Goal: Check status

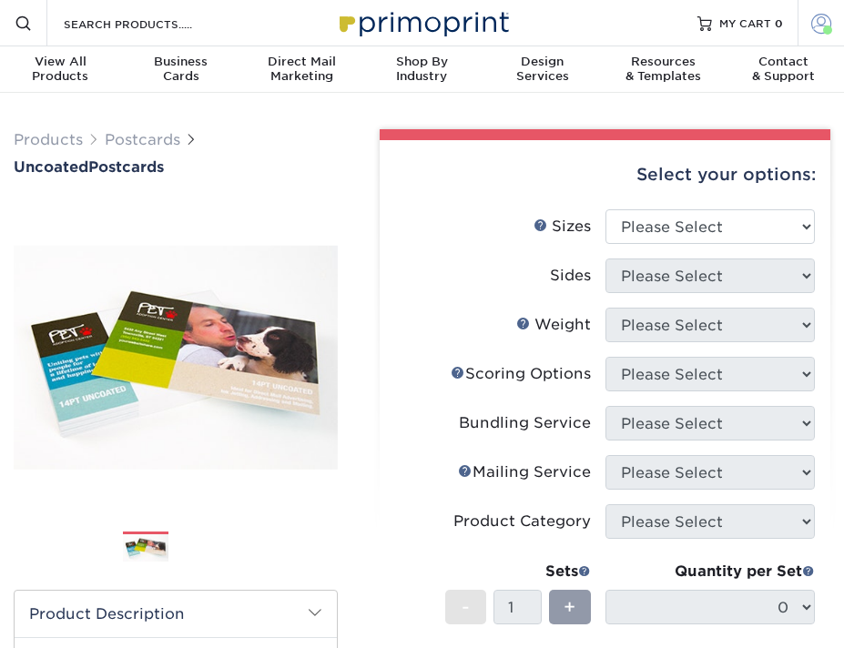
click at [815, 18] on span at bounding box center [821, 23] width 20 height 20
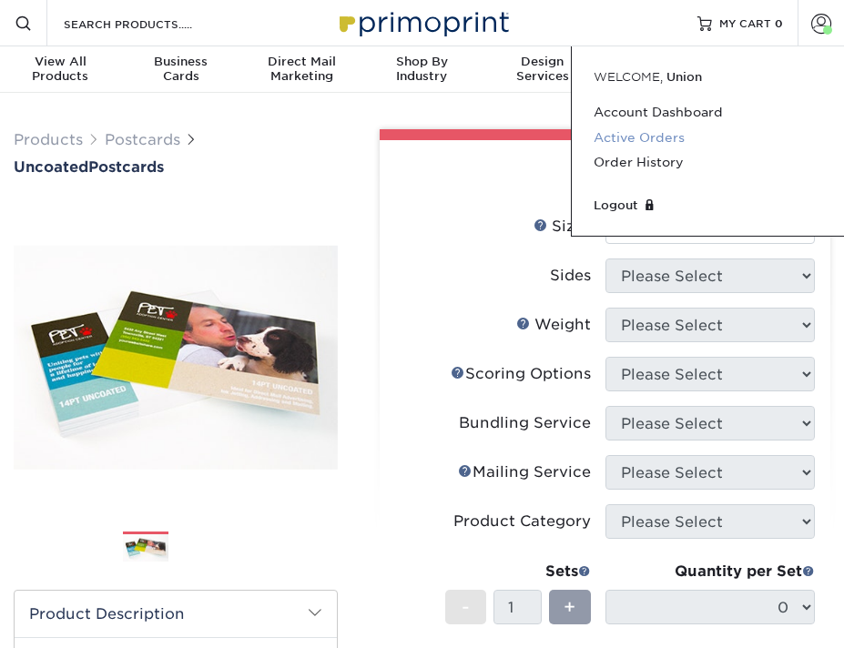
click at [650, 136] on link "Active Orders" at bounding box center [708, 138] width 229 height 25
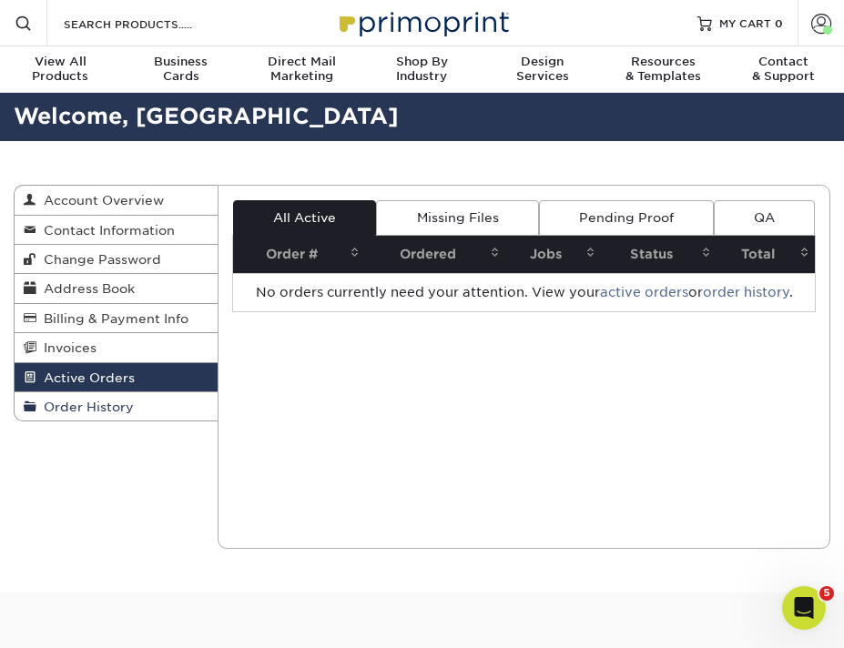
click at [90, 407] on span "Order History" at bounding box center [84, 407] width 97 height 15
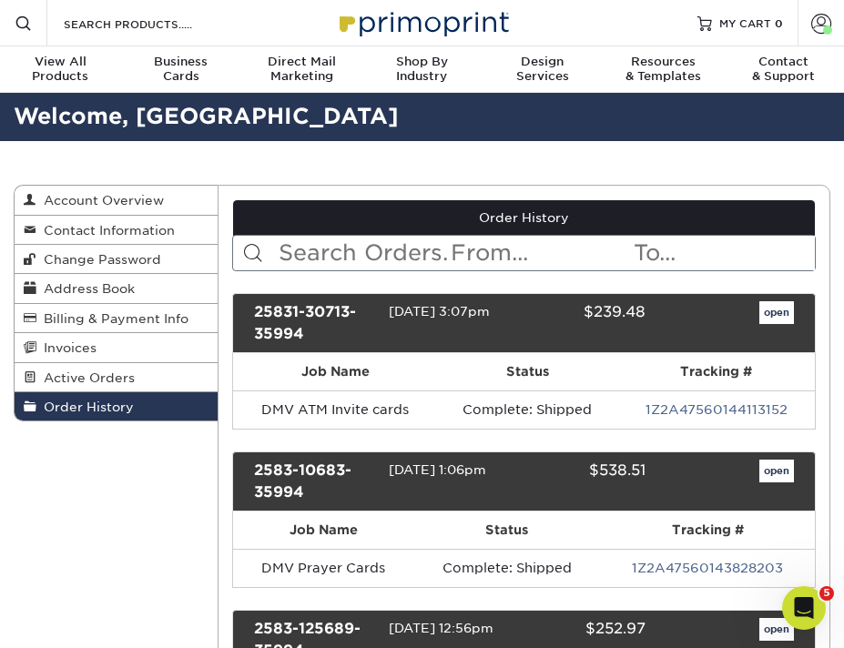
drag, startPoint x: 649, startPoint y: 315, endPoint x: 594, endPoint y: 311, distance: 55.7
click at [594, 311] on div "$239.48" at bounding box center [585, 323] width 148 height 44
copy div "239.48"
click at [771, 311] on link "open" at bounding box center [776, 313] width 35 height 24
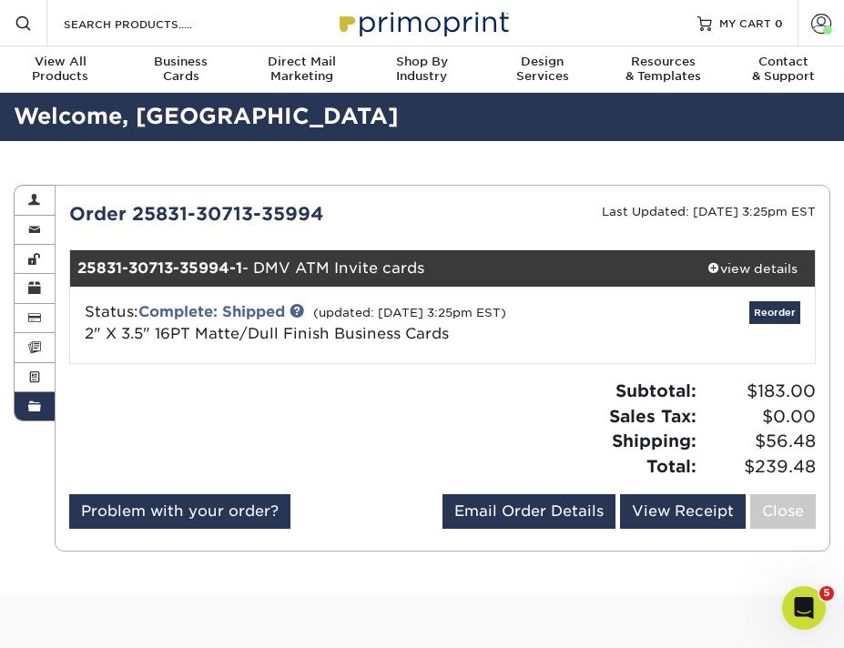
scroll to position [23, 0]
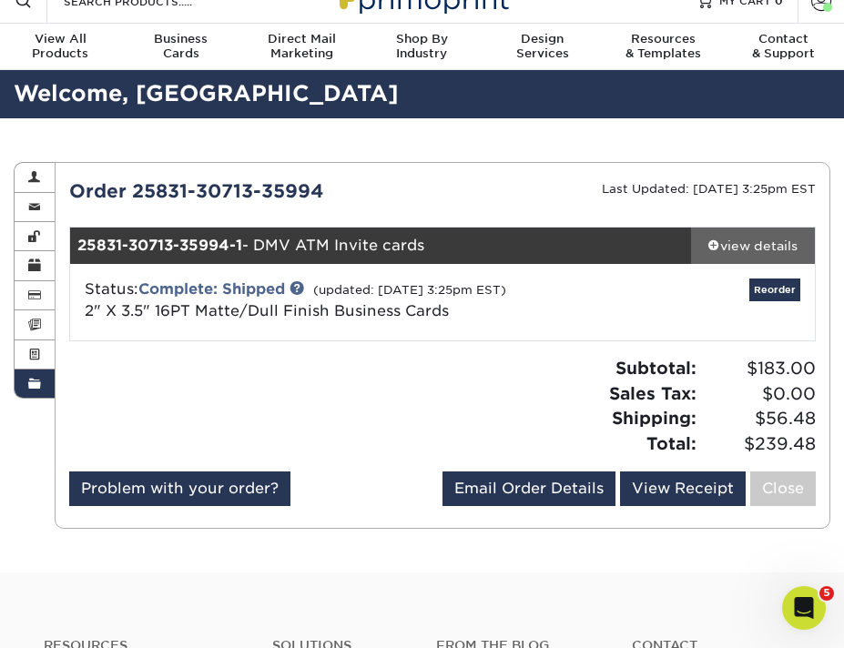
click at [719, 249] on div "view details" at bounding box center [753, 246] width 124 height 18
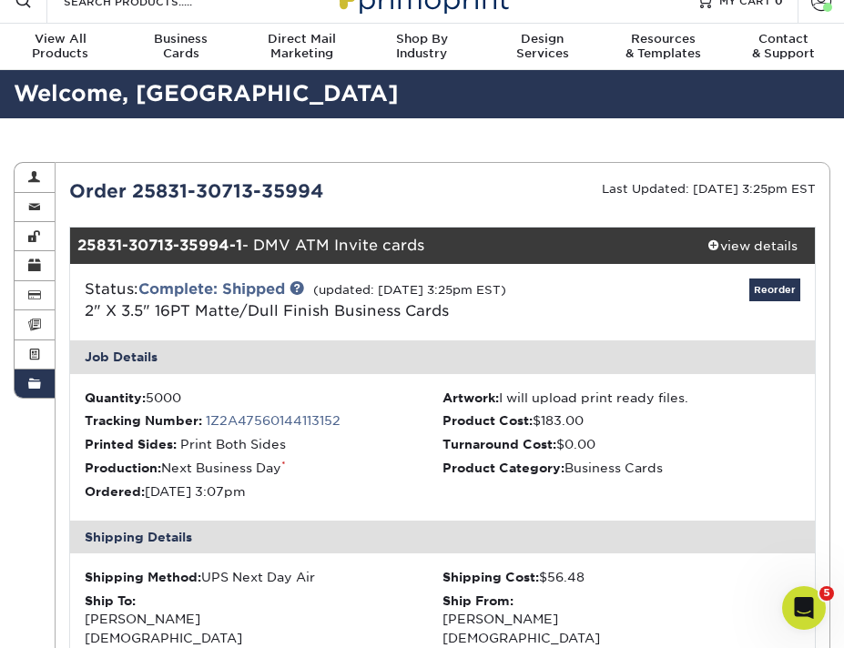
scroll to position [20, 0]
